Goal: Task Accomplishment & Management: Complete application form

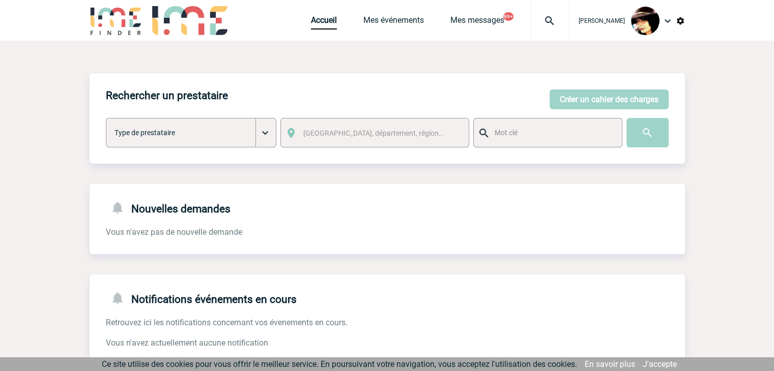
click at [545, 23] on img at bounding box center [549, 21] width 37 height 12
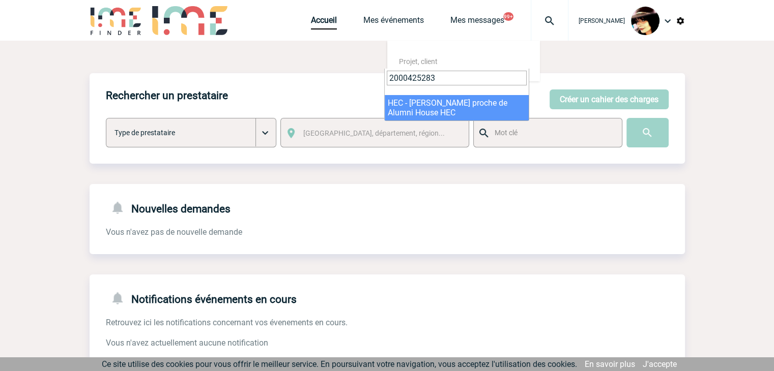
type input "2000425283"
select select "24784"
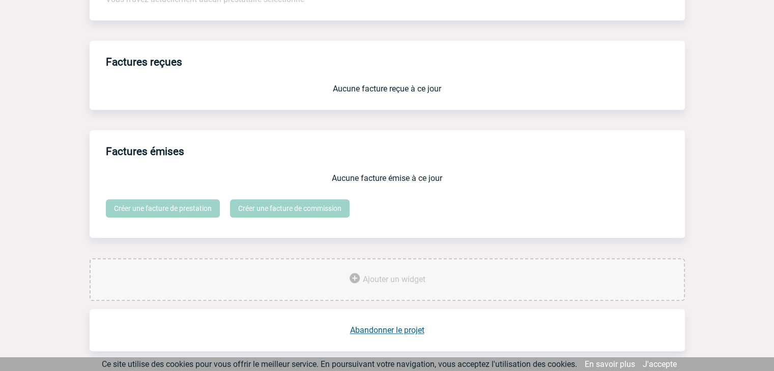
scroll to position [841, 0]
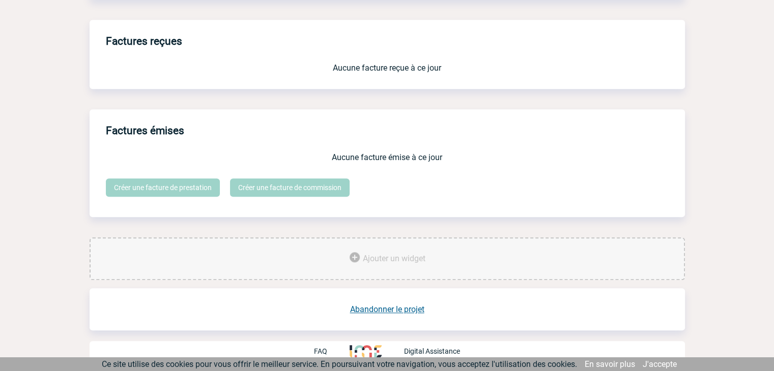
click at [398, 309] on link "Abandonner le projet" at bounding box center [387, 310] width 74 height 10
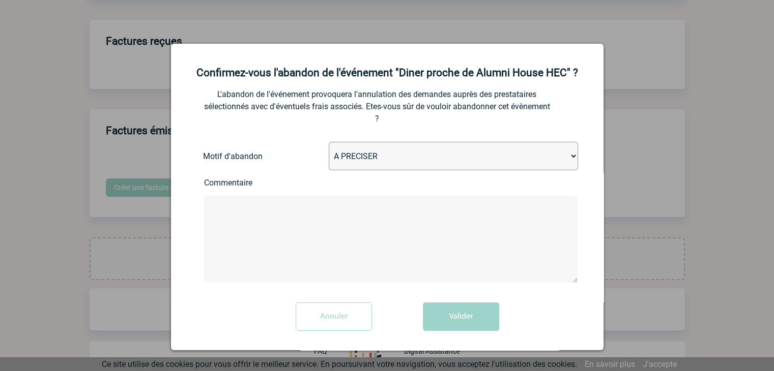
click at [399, 158] on select "A PRECISER Projet annulé Projet reporté Evénement organisé en interne A fait ap…" at bounding box center [453, 156] width 249 height 28
select select "ABANDON_PROJET_10"
click at [329, 143] on select "A PRECISER Projet annulé Projet reporté Evénement organisé en interne A fait ap…" at bounding box center [453, 156] width 249 height 28
click at [446, 313] on button "Valider" at bounding box center [461, 317] width 76 height 28
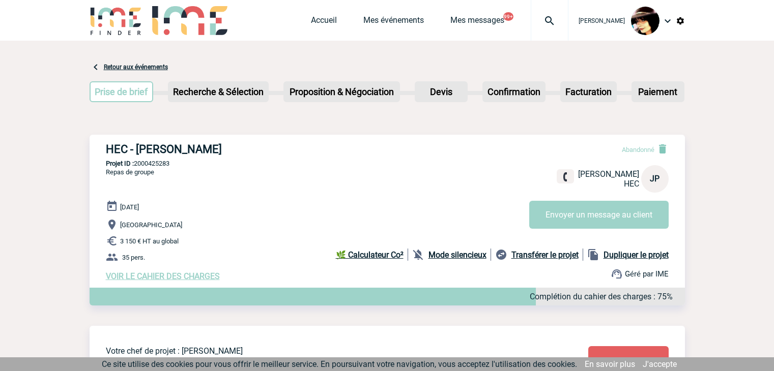
scroll to position [486, 0]
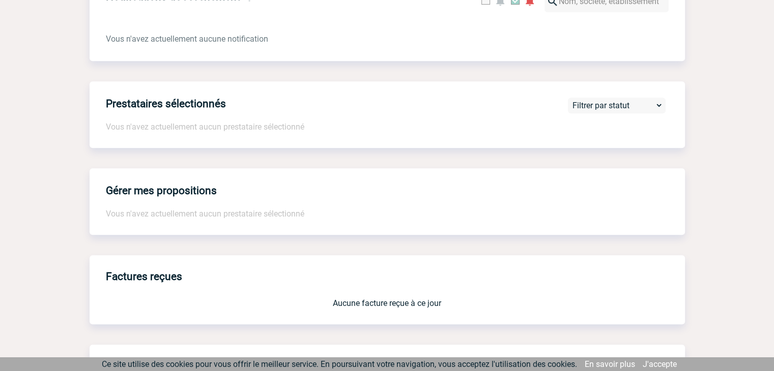
click at [197, 204] on div "Gérer mes propositions Vous n'avez actuellement aucun prestataire sélectionné" at bounding box center [387, 201] width 595 height 67
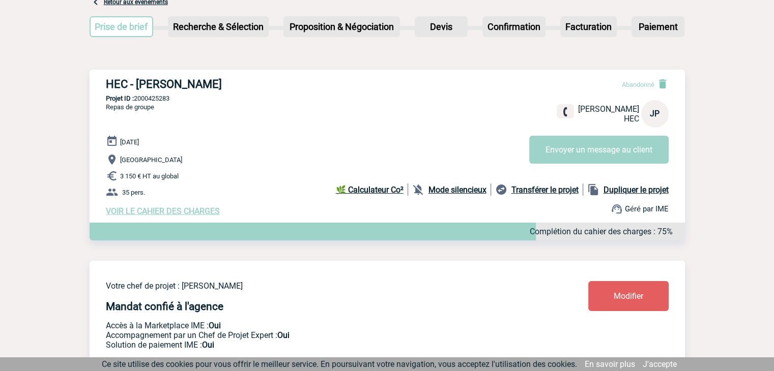
scroll to position [0, 0]
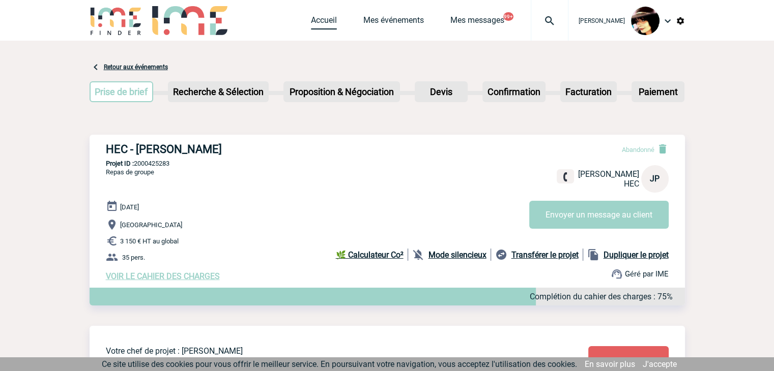
click at [311, 27] on link "Accueil" at bounding box center [324, 22] width 26 height 14
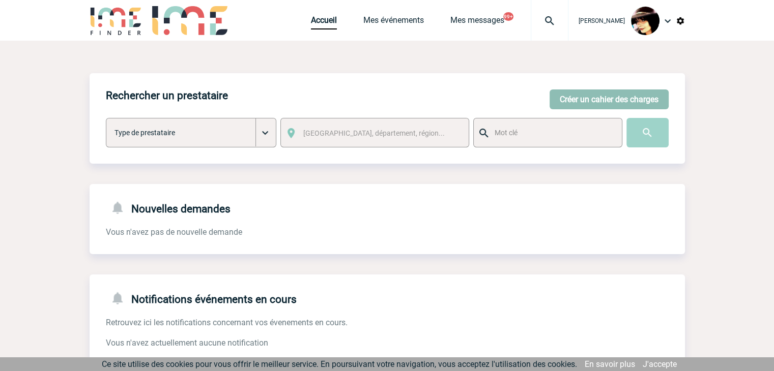
click at [624, 94] on button "Créer un cahier des charges" at bounding box center [608, 100] width 119 height 20
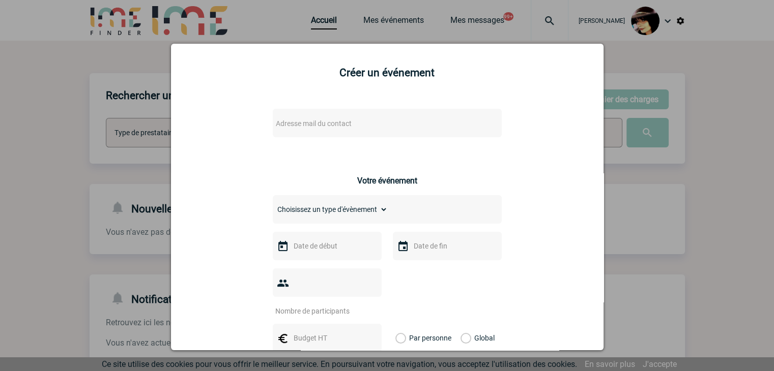
click at [404, 127] on span "Adresse mail du contact" at bounding box center [361, 123] width 178 height 14
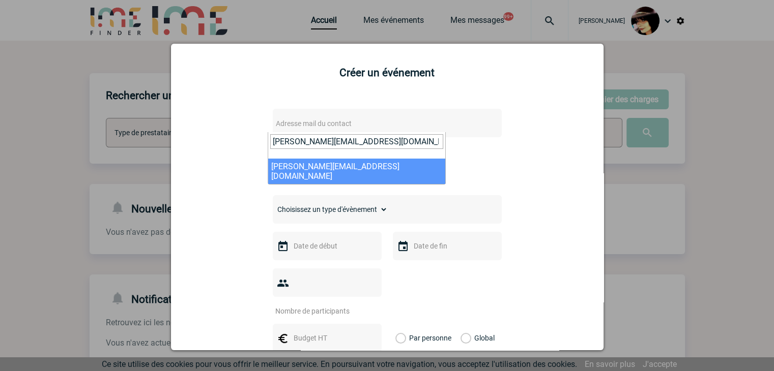
type input "myriam.papadakis@sanofi.com"
select select "127033"
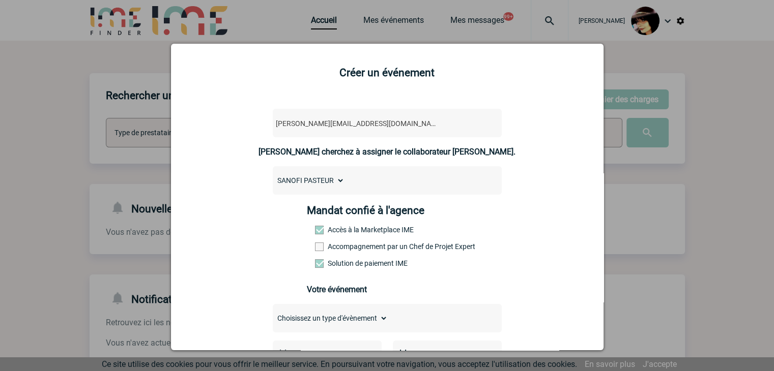
click at [315, 251] on span at bounding box center [319, 247] width 9 height 9
click at [0, 0] on input "Accompagnement par un Chef de Projet Expert" at bounding box center [0, 0] width 0 height 0
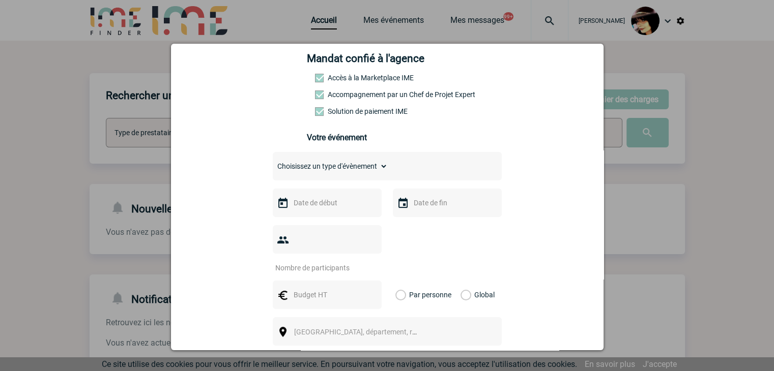
scroll to position [153, 0]
click at [293, 172] on select "Choisissez un type d'évènement Séminaire avec nuitée Séminaire sans nuitée Repa…" at bounding box center [330, 166] width 115 height 14
select select "3"
click at [273, 162] on select "Choisissez un type d'évènement Séminaire avec nuitée Séminaire sans nuitée Repa…" at bounding box center [330, 166] width 115 height 14
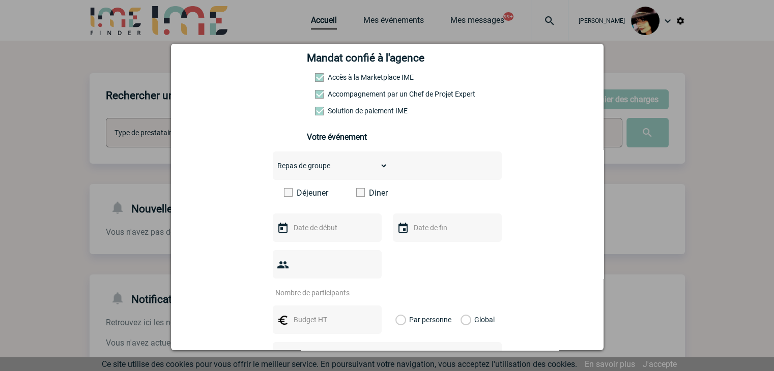
click at [356, 197] on span at bounding box center [360, 192] width 9 height 9
click at [0, 0] on input "Diner" at bounding box center [0, 0] width 0 height 0
click at [306, 229] on input "text" at bounding box center [326, 227] width 70 height 13
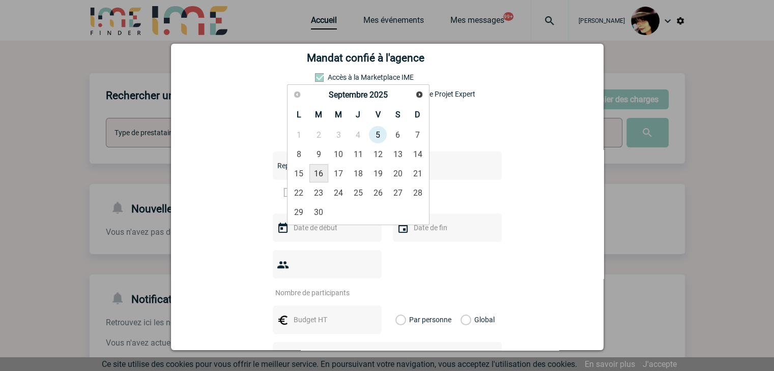
click at [319, 176] on link "16" at bounding box center [318, 173] width 19 height 18
type input "16-09-2025"
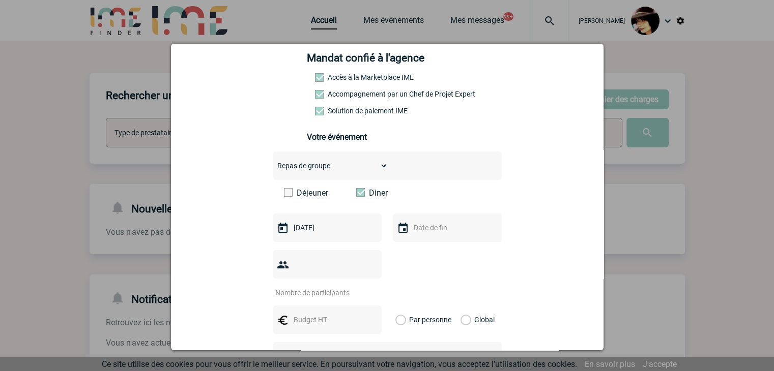
click at [313, 286] on input "number" at bounding box center [321, 292] width 96 height 13
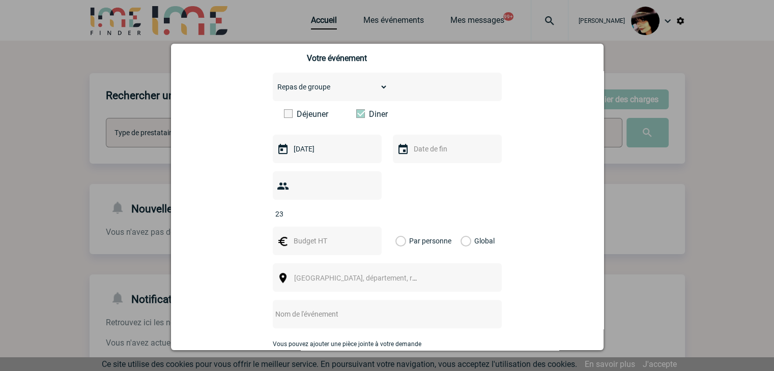
scroll to position [254, 0]
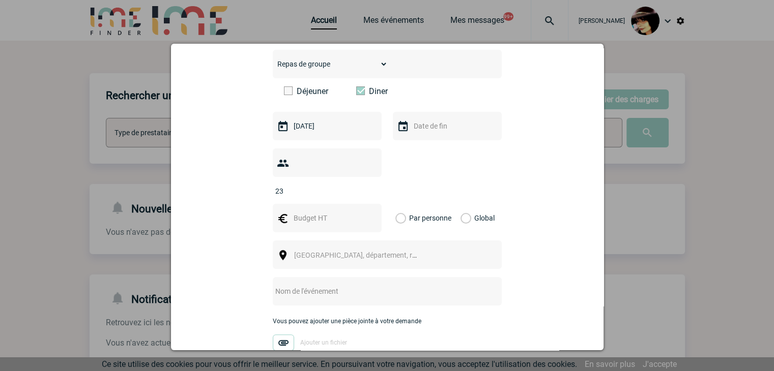
type input "23"
click at [299, 212] on input "text" at bounding box center [326, 218] width 70 height 13
type input "1200"
click at [460, 204] on label "Global" at bounding box center [463, 218] width 7 height 28
click at [0, 0] on input "Global" at bounding box center [0, 0] width 0 height 0
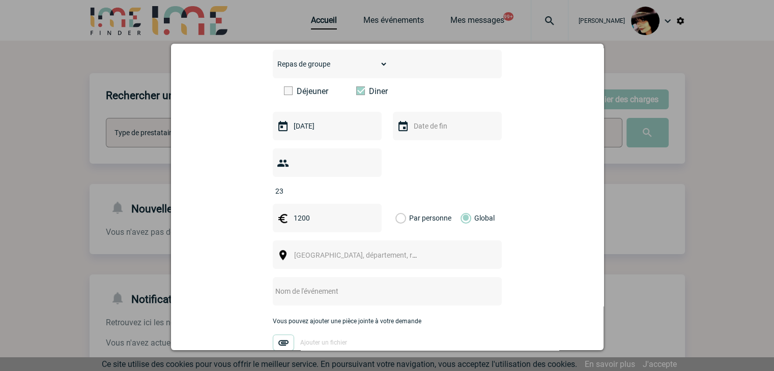
click at [337, 251] on span "[GEOGRAPHIC_DATA], département, région..." at bounding box center [364, 255] width 141 height 8
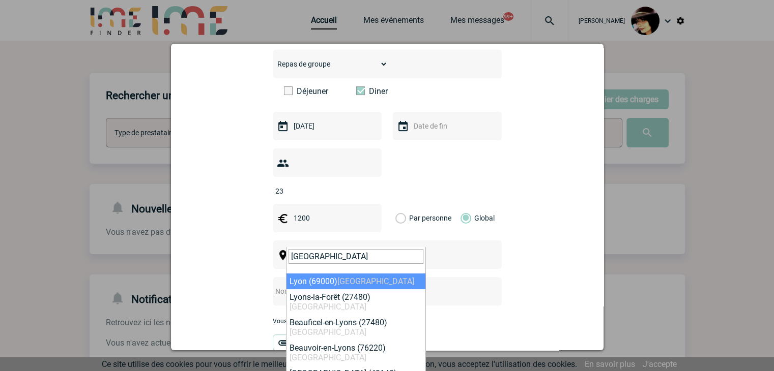
type input "lyon"
select select "36544"
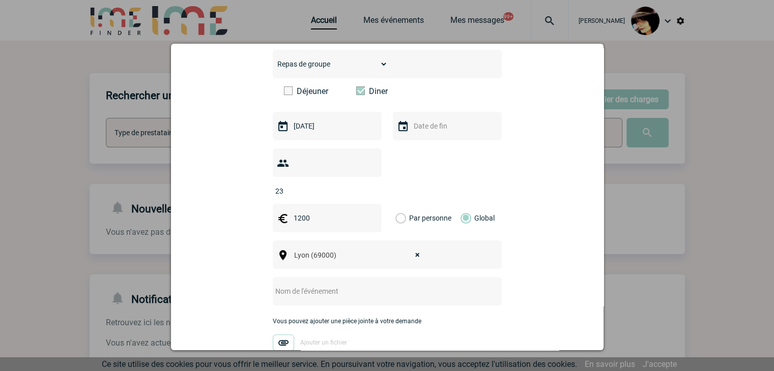
click at [287, 285] on input "text" at bounding box center [374, 291] width 202 height 13
paste input "Diner de groupe - Mardi 16 septembre - Lyon"
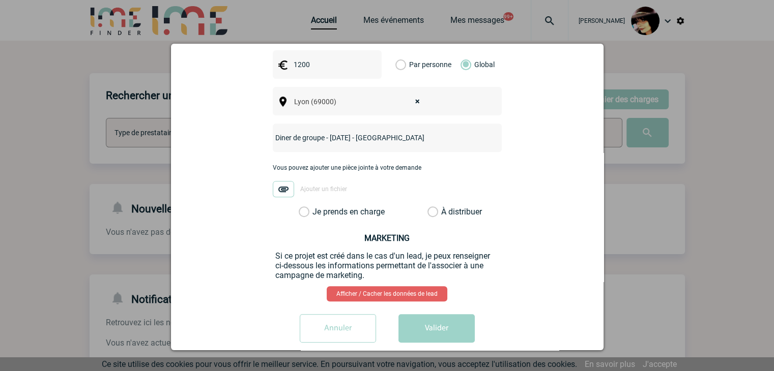
type input "Diner de groupe - Mardi 16 septembre - Lyon"
click at [430, 207] on label "À distribuer" at bounding box center [432, 212] width 11 height 10
click at [0, 0] on input "À distribuer" at bounding box center [0, 0] width 0 height 0
click at [428, 314] on button "Valider" at bounding box center [436, 328] width 76 height 28
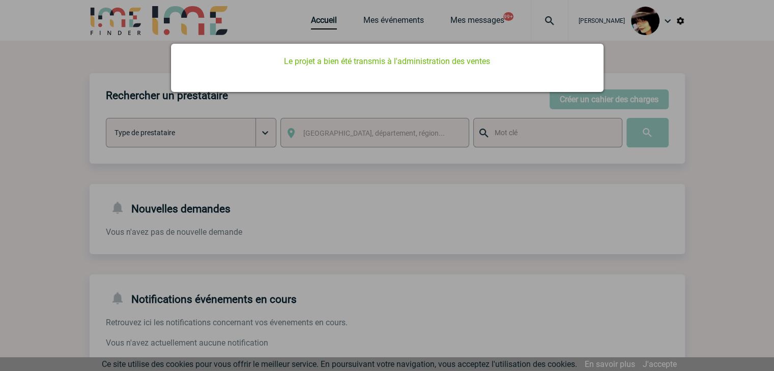
scroll to position [0, 0]
click at [307, 21] on div at bounding box center [387, 185] width 774 height 371
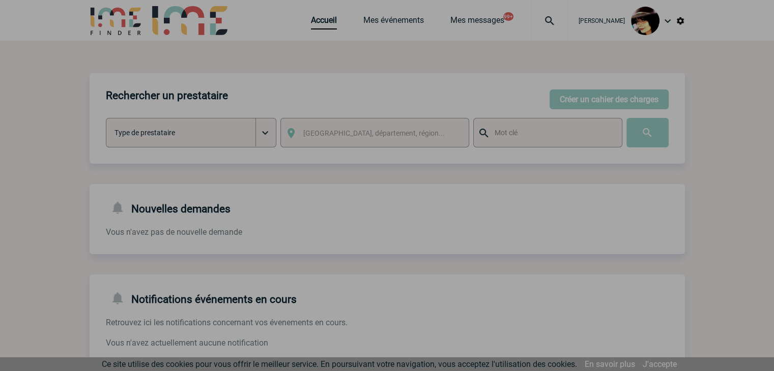
click at [307, 22] on div at bounding box center [387, 185] width 774 height 371
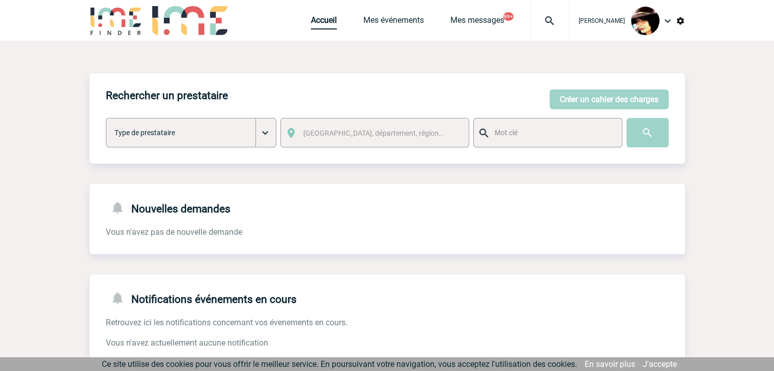
click at [313, 25] on link "Accueil" at bounding box center [324, 22] width 26 height 14
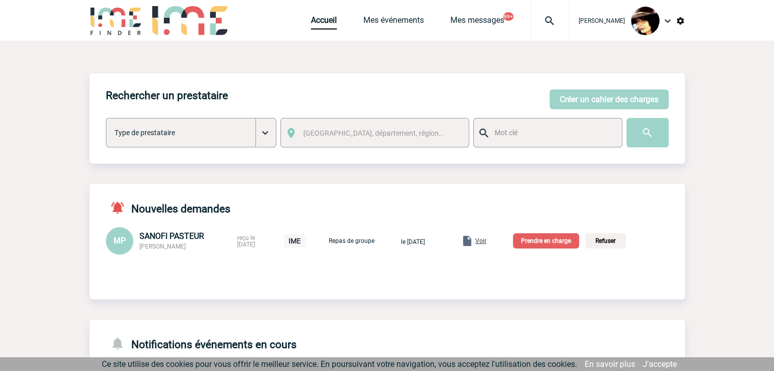
click at [486, 241] on span "Voir" at bounding box center [480, 241] width 11 height 7
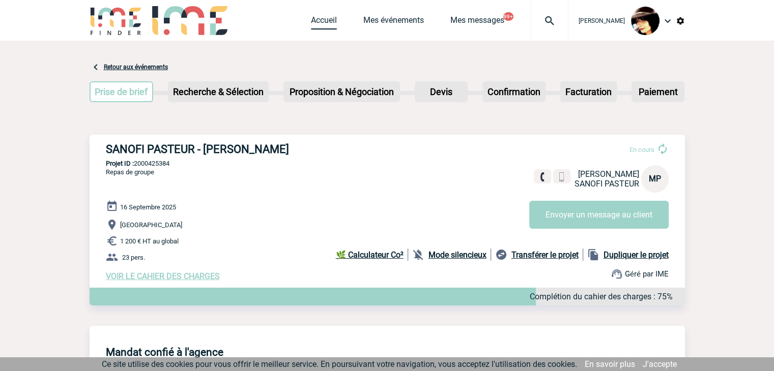
click at [317, 17] on link "Accueil" at bounding box center [324, 22] width 26 height 14
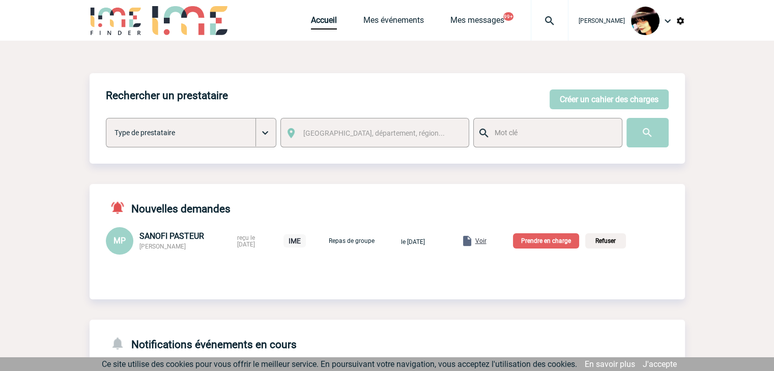
click at [547, 243] on p "Prendre en charge" at bounding box center [546, 240] width 66 height 15
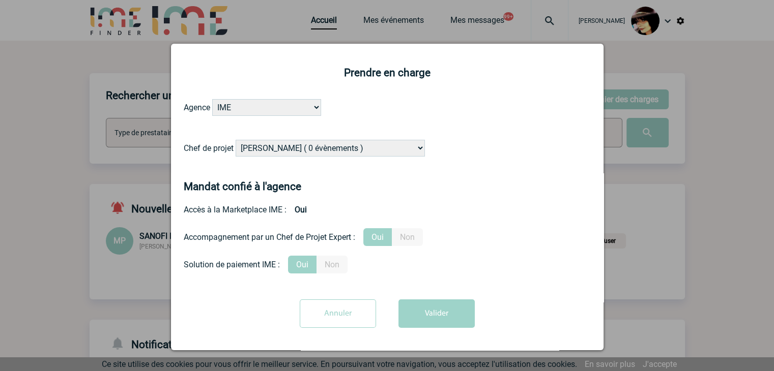
drag, startPoint x: 350, startPoint y: 149, endPoint x: 349, endPoint y: 138, distance: 10.8
click at [350, 149] on select "[PERSON_NAME] ( 0 évènements ) [PERSON_NAME] ( 1196 évènements ) [PERSON_NAME] …" at bounding box center [329, 148] width 189 height 17
select select "129834"
click at [347, 144] on select "[PERSON_NAME] ( 0 évènements ) [PERSON_NAME] ( 1196 évènements ) [PERSON_NAME] …" at bounding box center [329, 148] width 189 height 17
click at [428, 323] on button "Valider" at bounding box center [436, 314] width 76 height 28
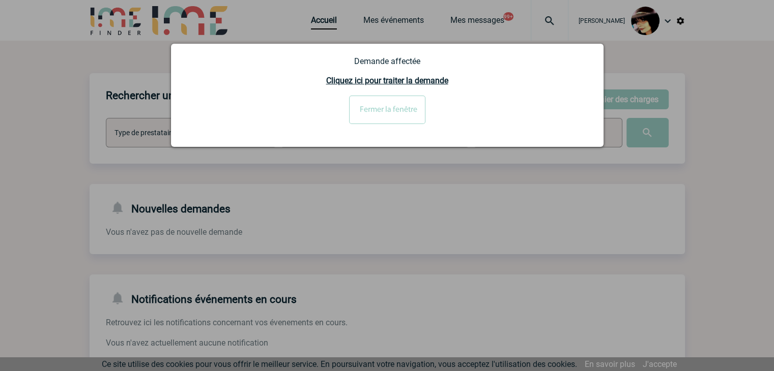
click at [378, 118] on input "Fermer la fenêtre" at bounding box center [387, 110] width 76 height 28
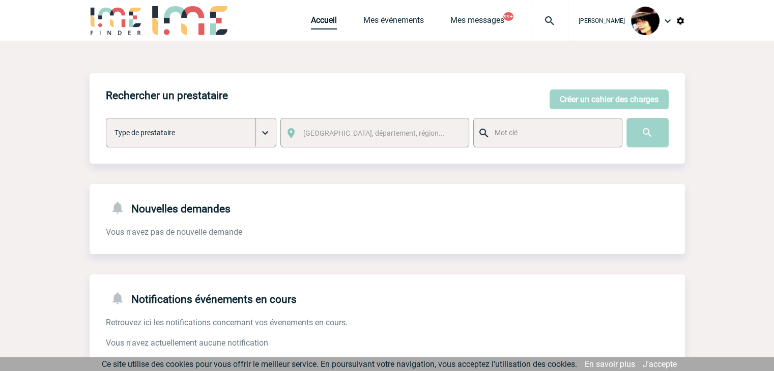
click at [311, 25] on link "Accueil" at bounding box center [324, 22] width 26 height 14
click at [311, 23] on link "Accueil" at bounding box center [324, 22] width 26 height 14
